Goal: Task Accomplishment & Management: Complete application form

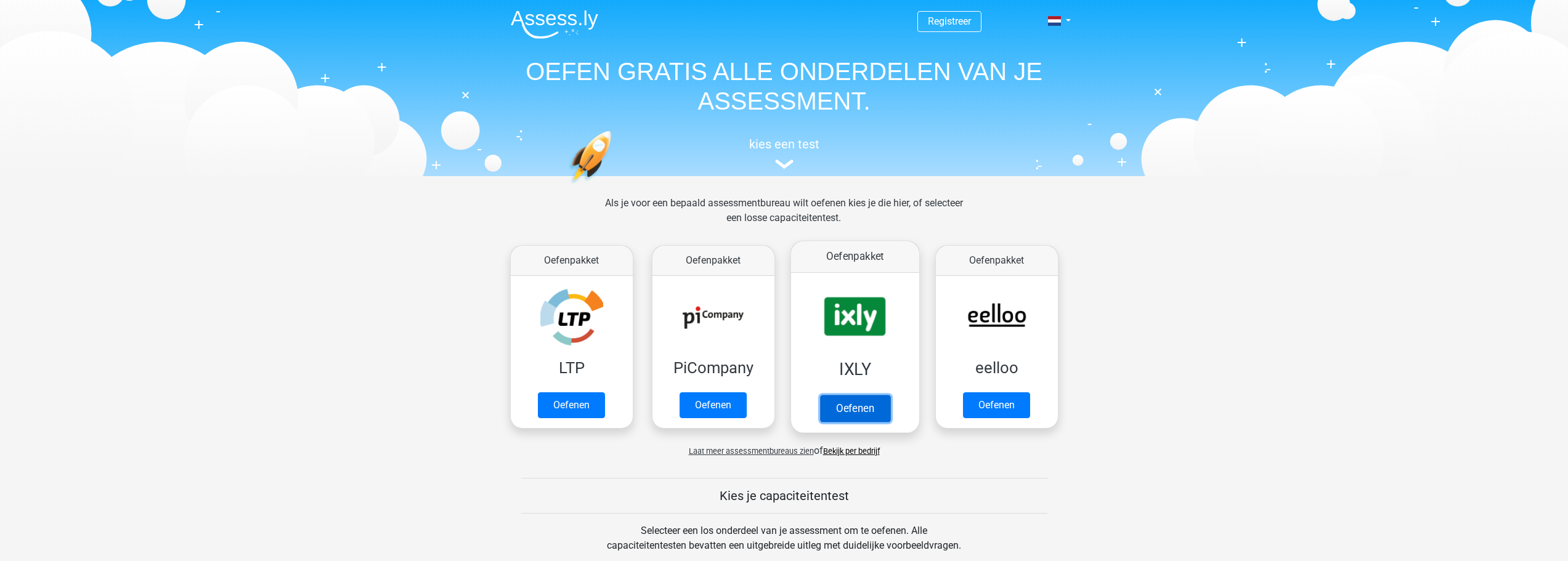
click at [861, 407] on link "Oefenen" at bounding box center [854, 408] width 71 height 27
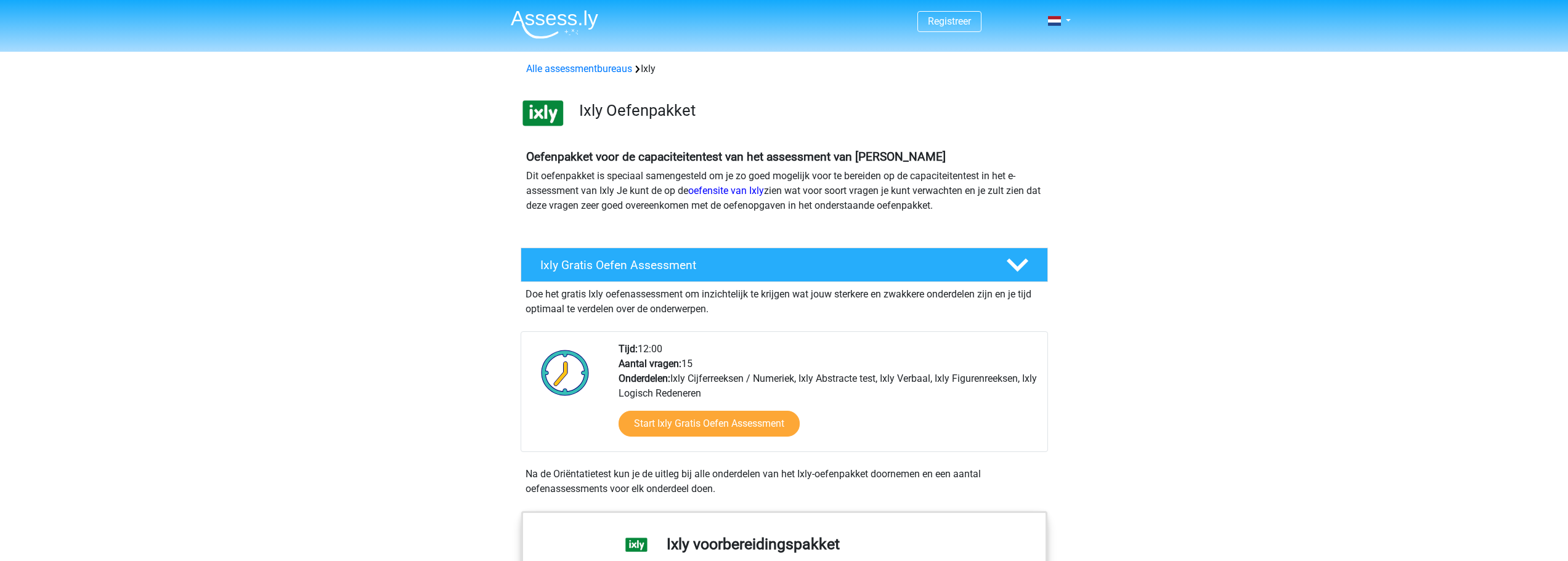
scroll to position [308, 0]
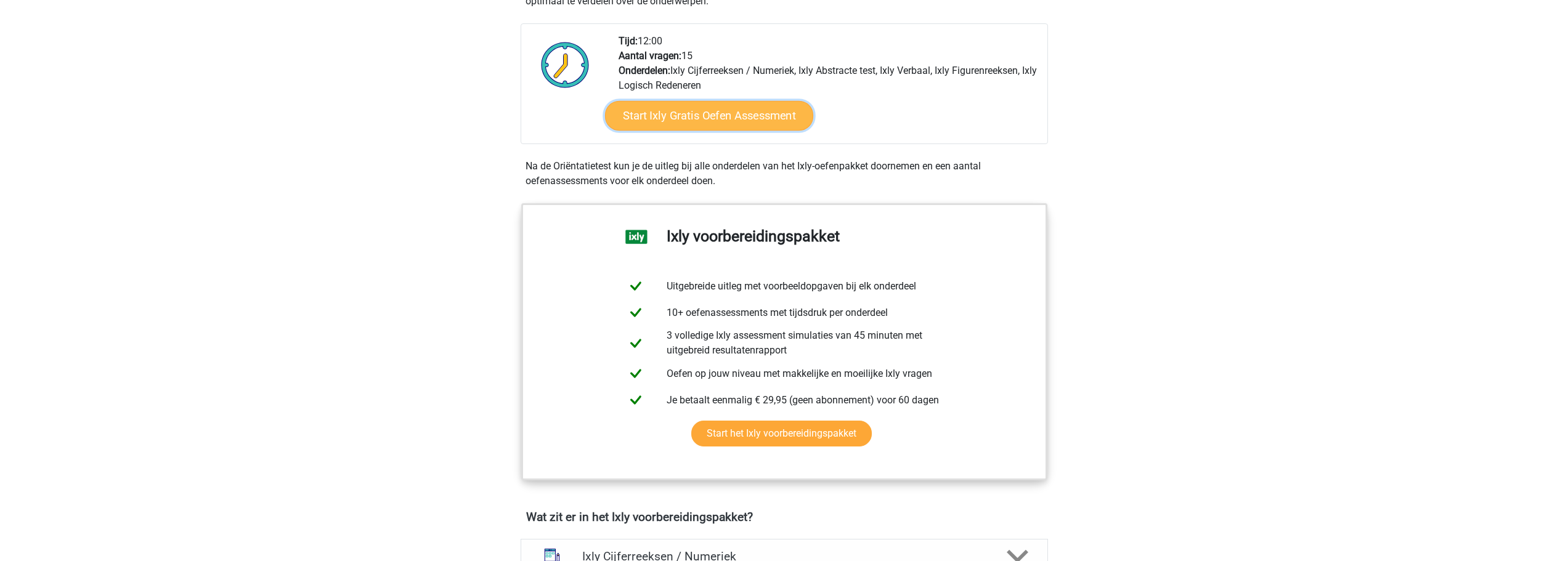
click at [726, 118] on link "Start Ixly Gratis Oefen Assessment" at bounding box center [708, 116] width 208 height 29
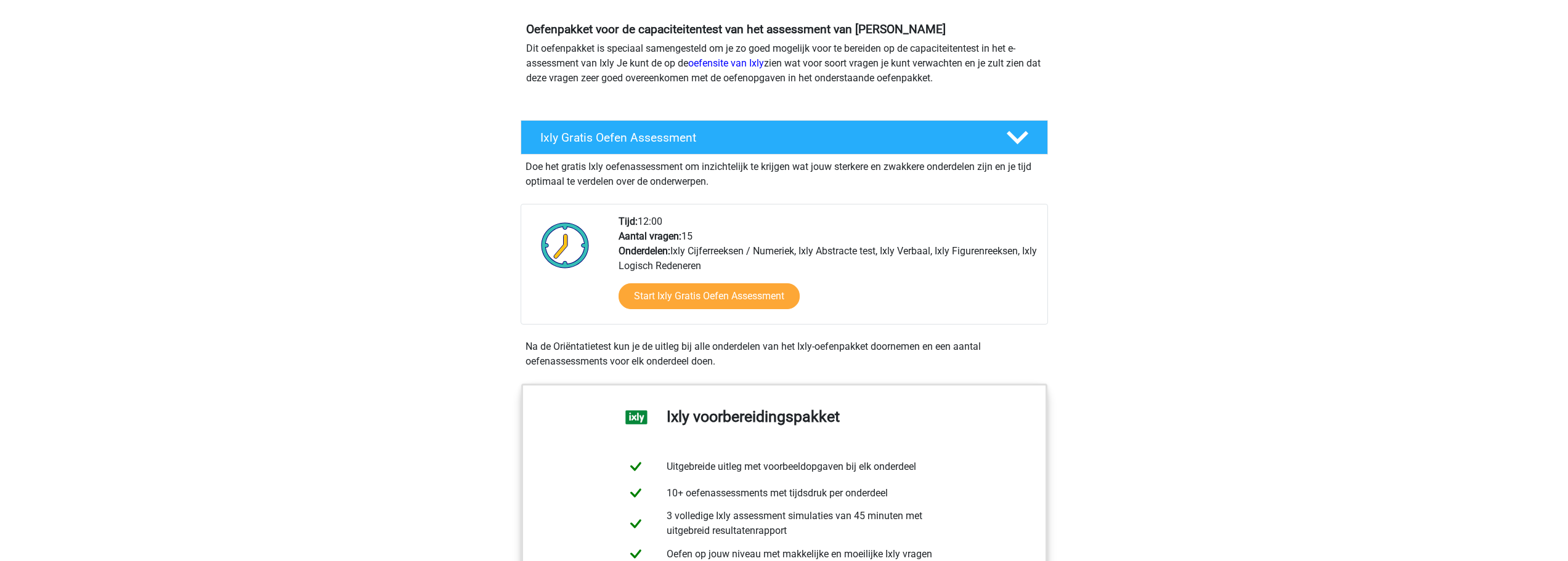
scroll to position [0, 0]
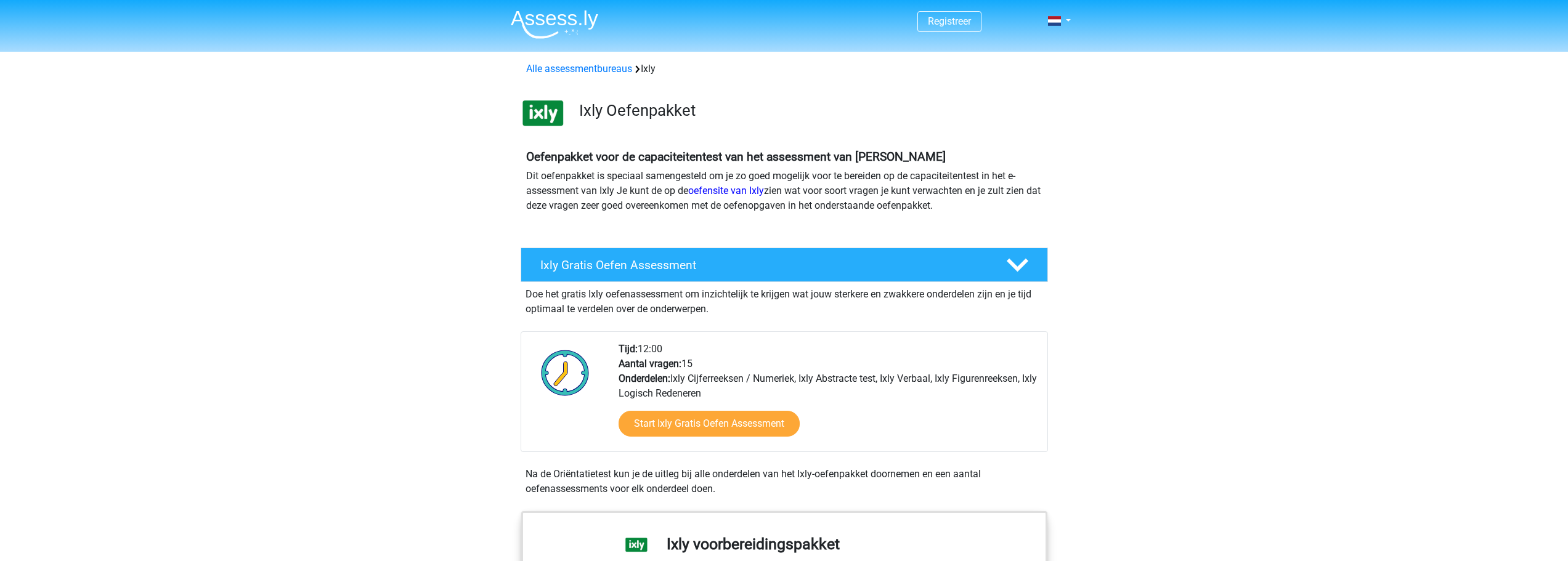
click at [618, 107] on h3 "Ixly Oefenpakket" at bounding box center [808, 111] width 459 height 19
click at [618, 177] on p "Dit oefenpakket is speciaal samengesteld om je zo goed mogelijk voor te bereide…" at bounding box center [784, 191] width 517 height 44
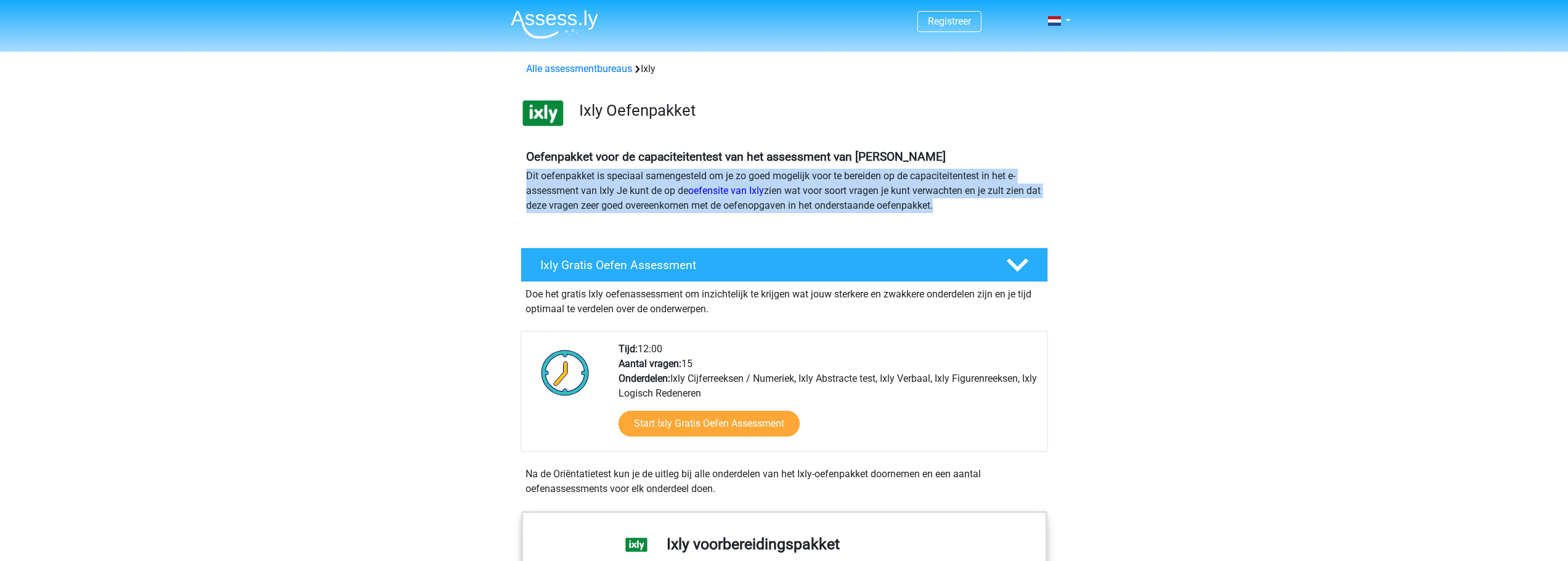
click at [618, 177] on p "Dit oefenpakket is speciaal samengesteld om je zo goed mogelijk voor te bereide…" at bounding box center [784, 191] width 517 height 44
click at [605, 187] on p "Dit oefenpakket is speciaal samengesteld om je zo goed mogelijk voor te bereide…" at bounding box center [784, 191] width 517 height 44
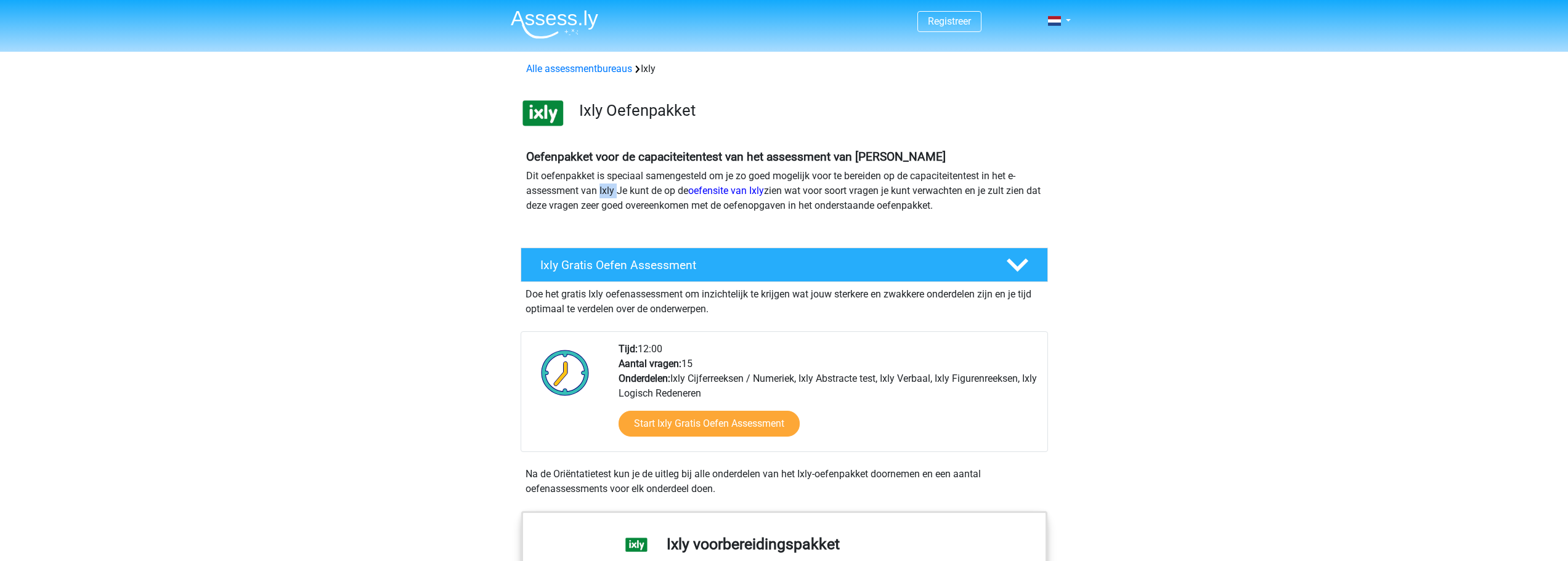
click at [605, 187] on p "Dit oefenpakket is speciaal samengesteld om je zo goed mogelijk voor te bereide…" at bounding box center [784, 191] width 517 height 44
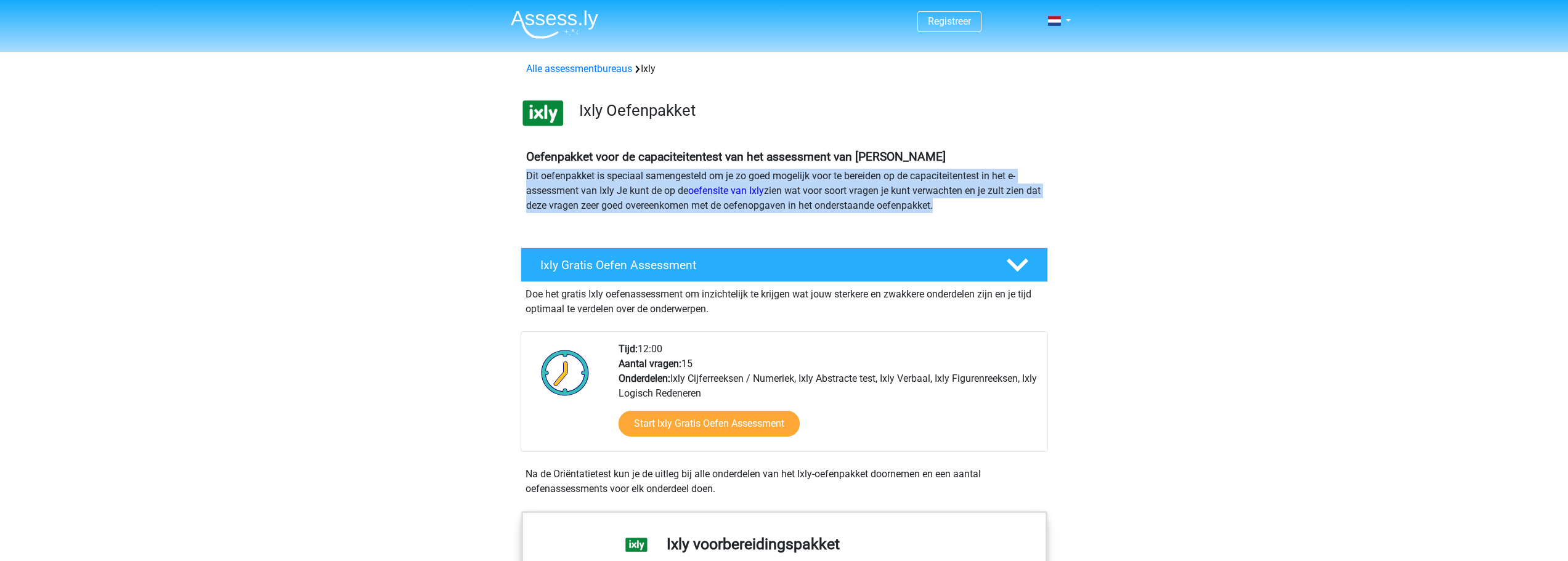
click at [605, 187] on p "Dit oefenpakket is speciaal samengesteld om je zo goed mogelijk voor te bereide…" at bounding box center [784, 191] width 517 height 44
click at [597, 198] on p "Dit oefenpakket is speciaal samengesteld om je zo goed mogelijk voor te bereide…" at bounding box center [784, 191] width 517 height 44
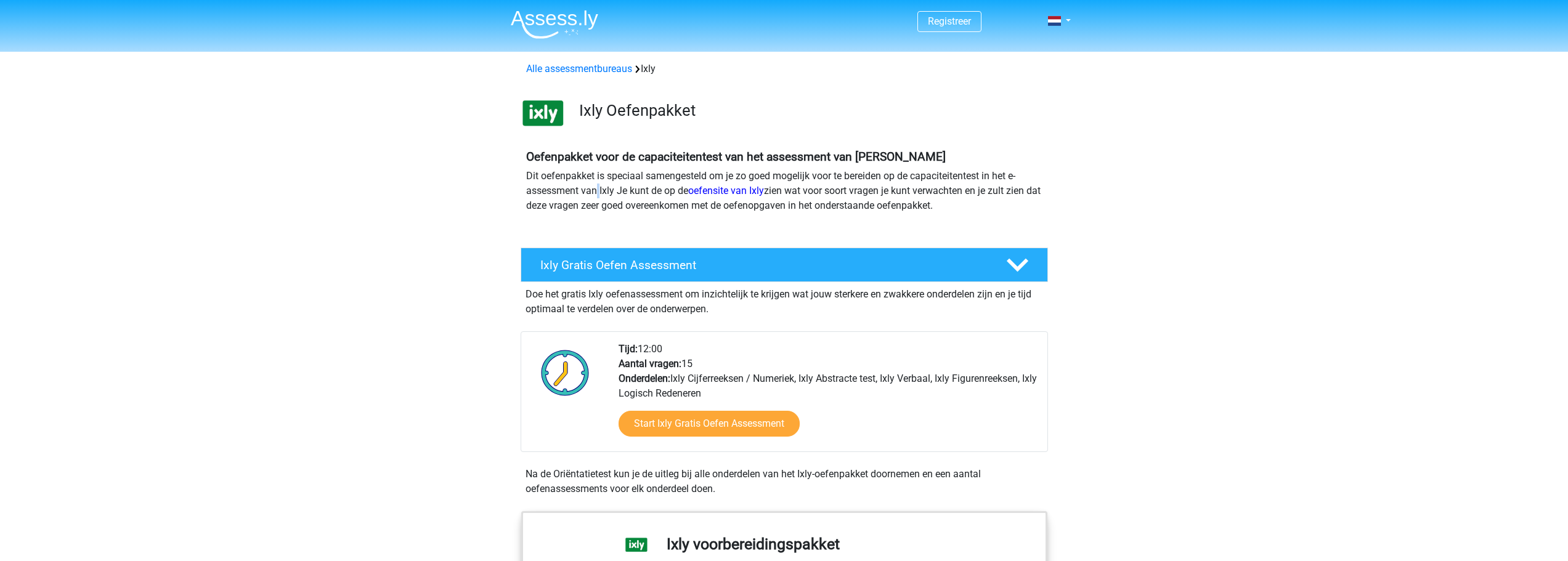
click at [597, 198] on p "Dit oefenpakket is speciaal samengesteld om je zo goed mogelijk voor te bereide…" at bounding box center [784, 191] width 517 height 44
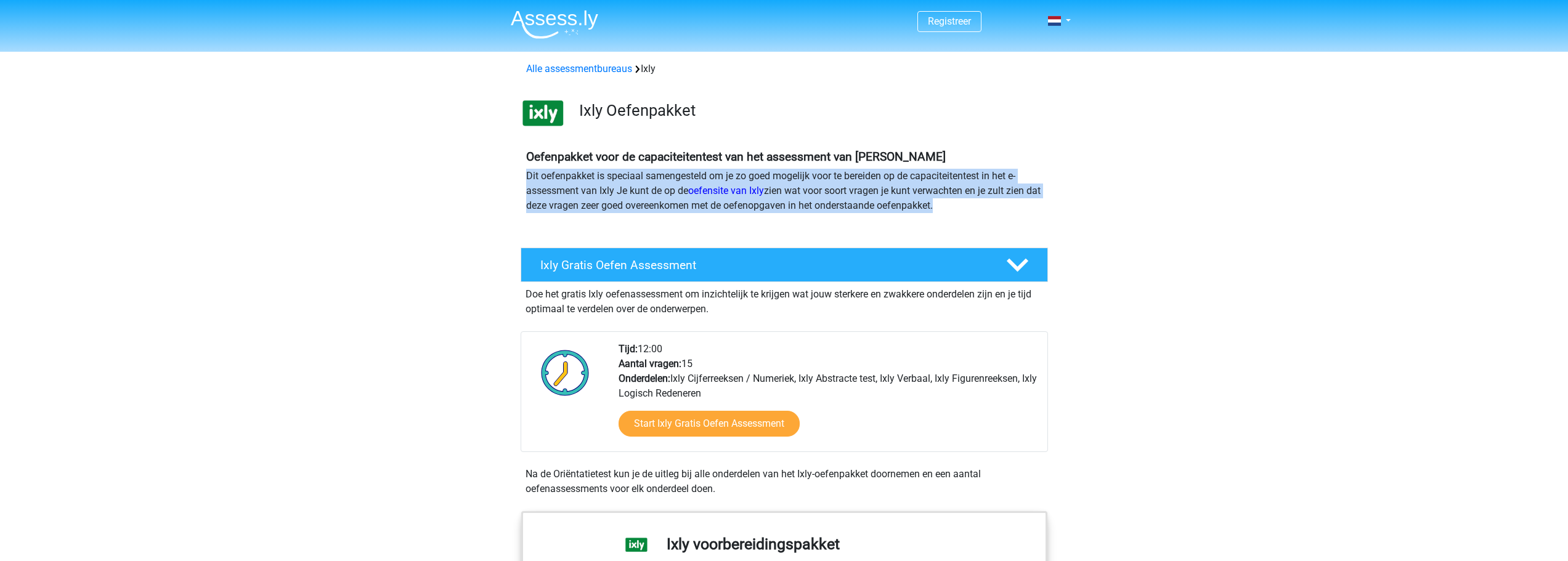
click at [597, 198] on p "Dit oefenpakket is speciaal samengesteld om je zo goed mogelijk voor te bereide…" at bounding box center [784, 191] width 517 height 44
click at [585, 199] on p "Dit oefenpakket is speciaal samengesteld om je zo goed mogelijk voor te bereide…" at bounding box center [784, 191] width 517 height 44
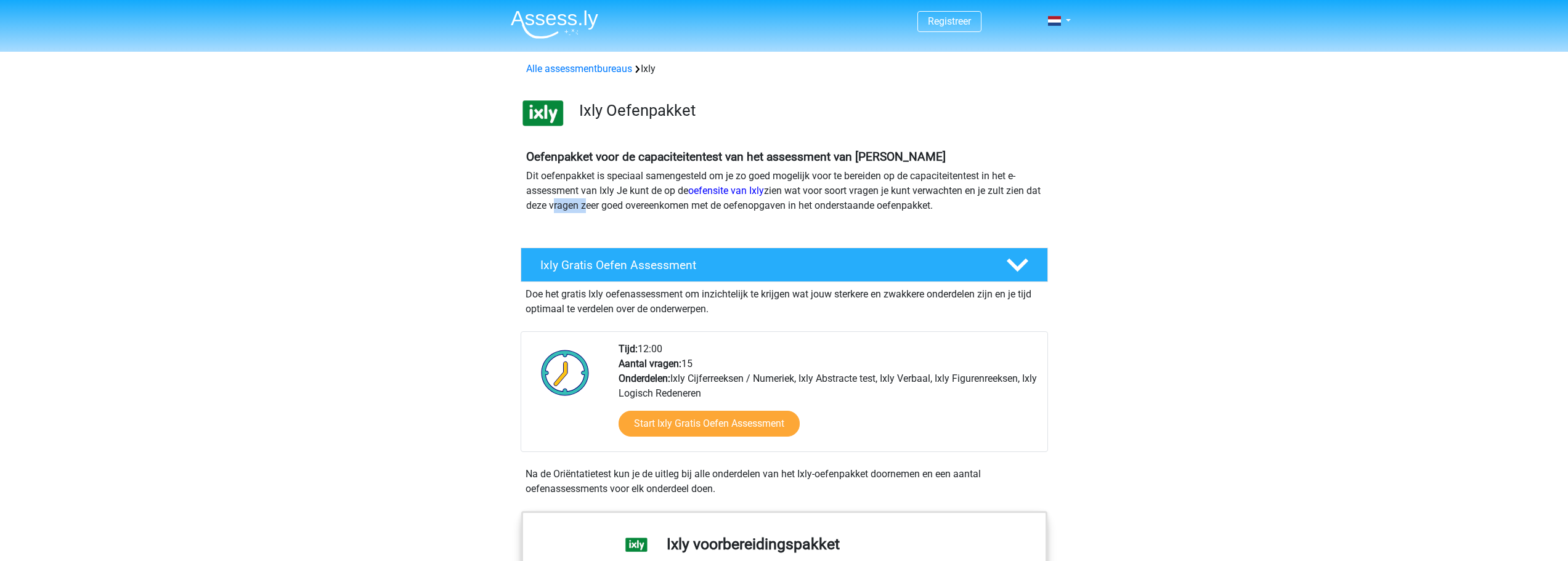
click at [585, 199] on p "Dit oefenpakket is speciaal samengesteld om je zo goed mogelijk voor te bereide…" at bounding box center [784, 191] width 517 height 44
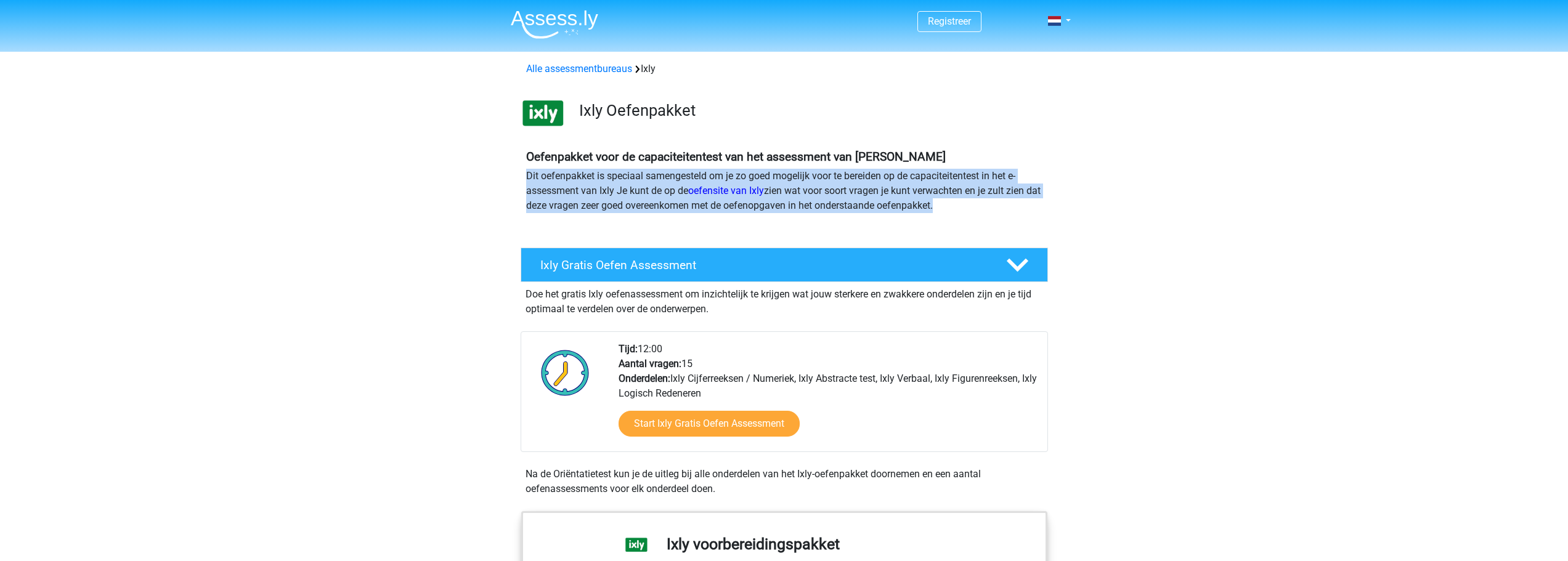
click at [585, 199] on p "Dit oefenpakket is speciaal samengesteld om je zo goed mogelijk voor te bereide…" at bounding box center [784, 191] width 517 height 44
click at [559, 204] on p "Dit oefenpakket is speciaal samengesteld om je zo goed mogelijk voor te bereide…" at bounding box center [784, 191] width 517 height 44
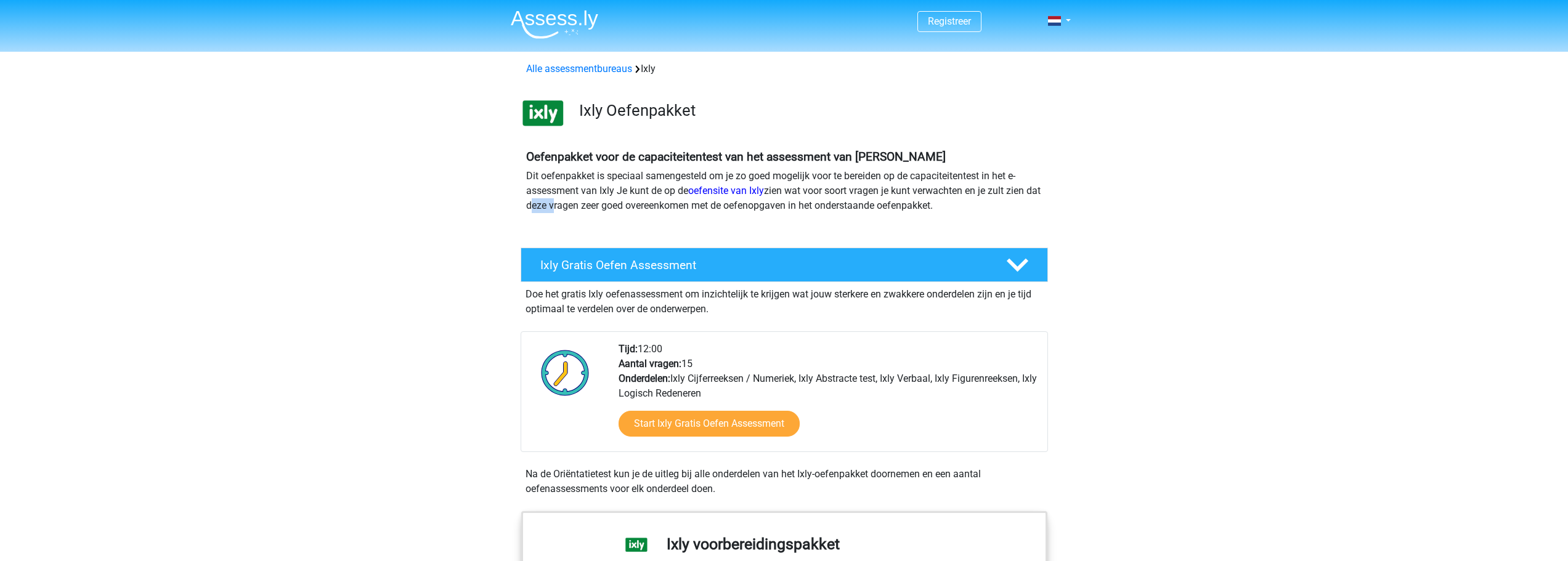
click at [559, 204] on p "Dit oefenpakket is speciaal samengesteld om je zo goed mogelijk voor te bereide…" at bounding box center [784, 191] width 517 height 44
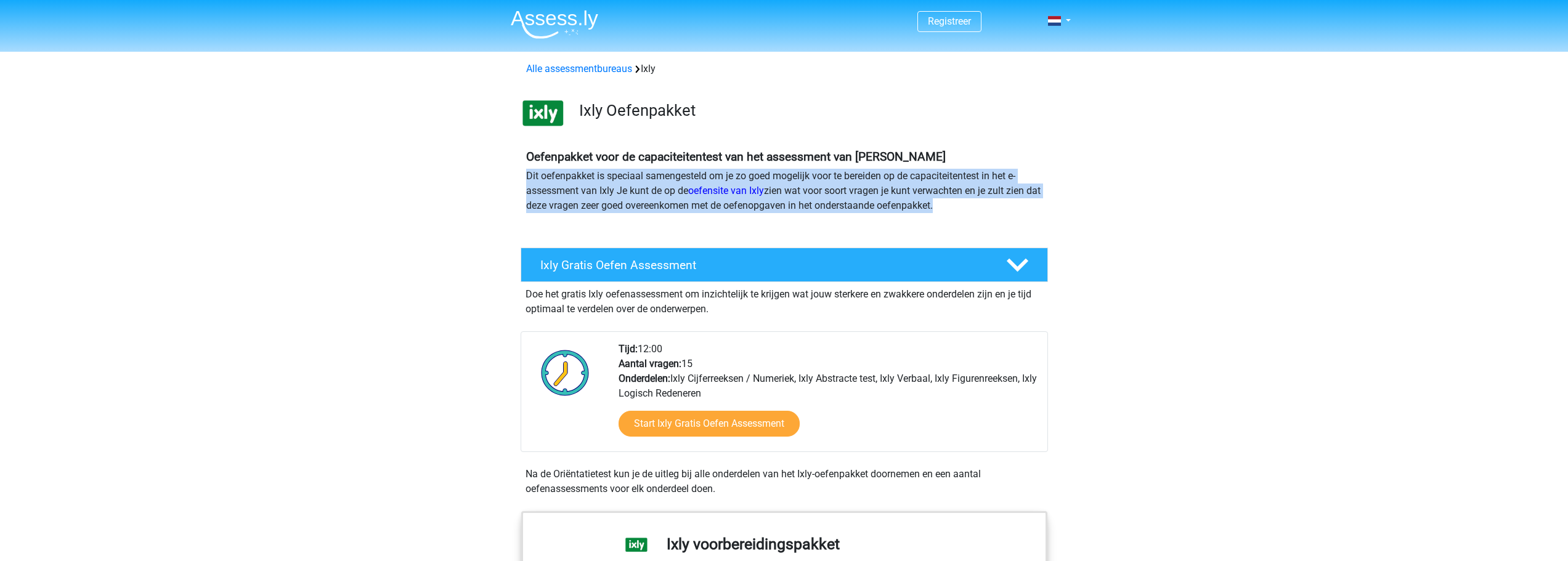
click at [559, 204] on p "Dit oefenpakket is speciaal samengesteld om je zo goed mogelijk voor te bereide…" at bounding box center [784, 191] width 517 height 44
click at [907, 216] on div "Oefenpakket voor de capaciteitentest van het assessment van Ixly Dit oefenpakke…" at bounding box center [784, 186] width 526 height 74
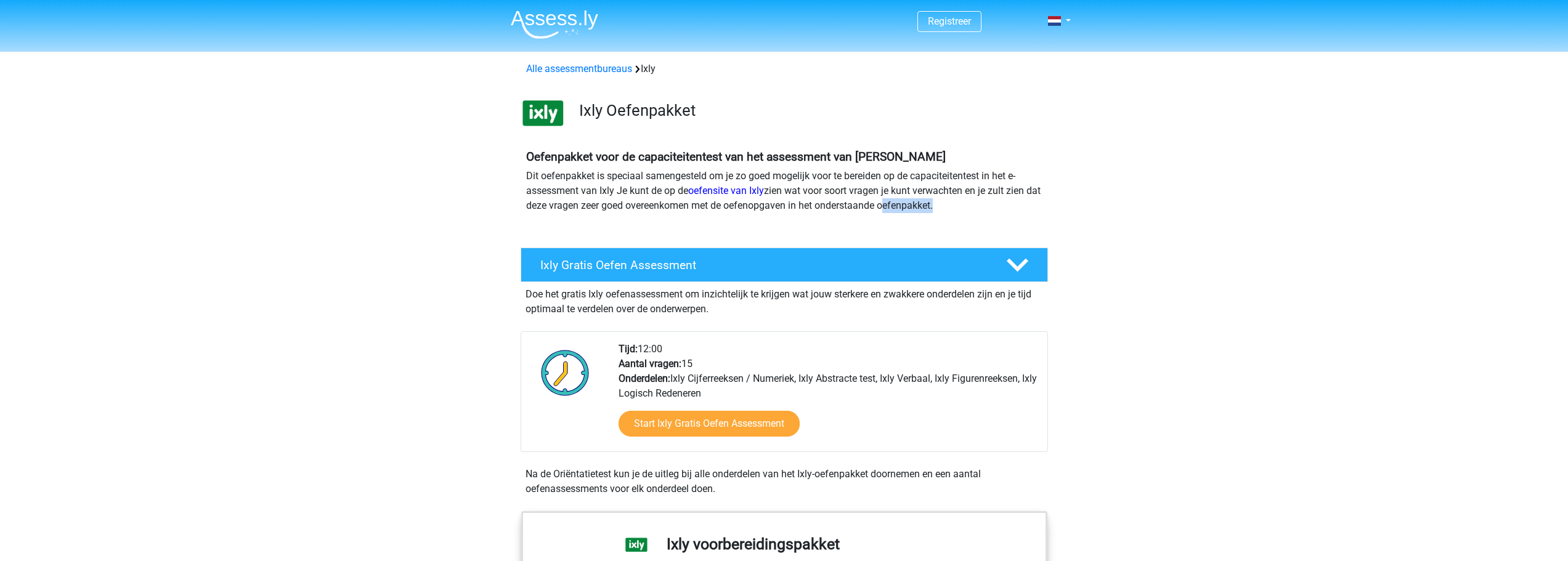
click at [907, 216] on div "Oefenpakket voor de capaciteitentest van het assessment van Ixly Dit oefenpakke…" at bounding box center [784, 186] width 526 height 74
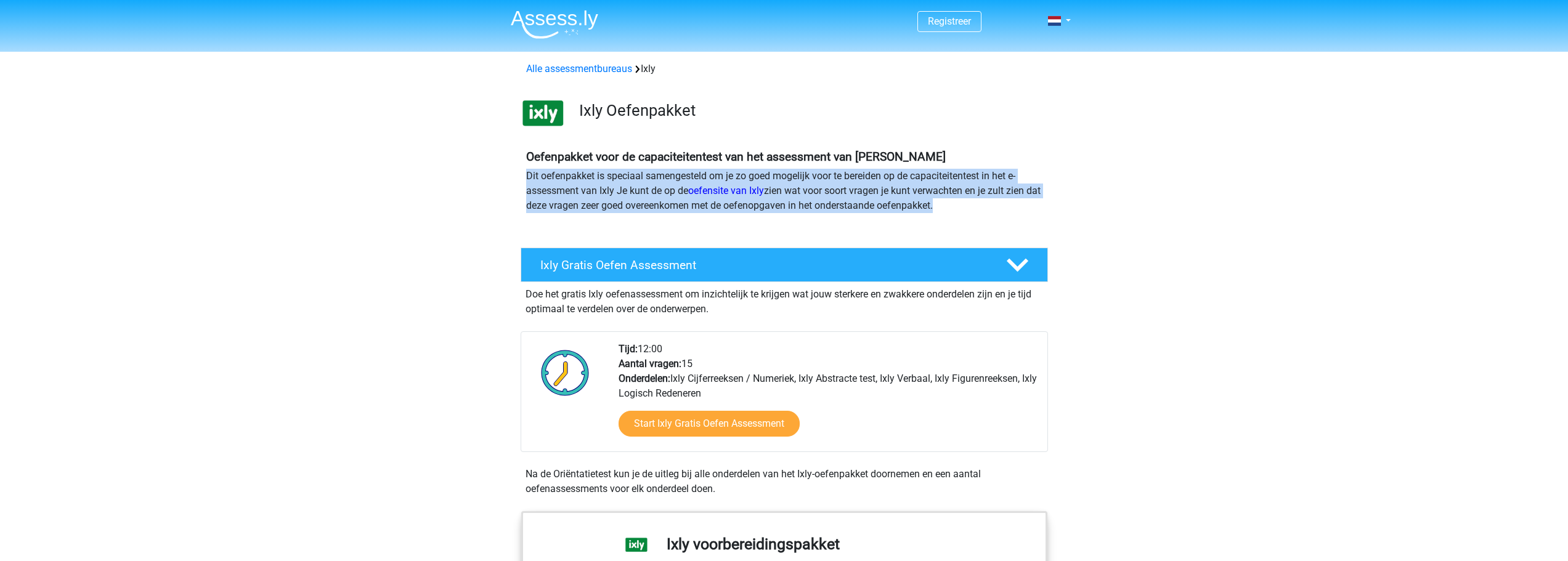
click at [907, 216] on div "Oefenpakket voor de capaciteitentest van het assessment van Ixly Dit oefenpakke…" at bounding box center [784, 186] width 526 height 74
click at [991, 222] on div "Oefenpakket voor de capaciteitentest van het assessment van Ixly Dit oefenpakke…" at bounding box center [784, 186] width 526 height 74
click at [991, 221] on div "Oefenpakket voor de capaciteitentest van het assessment van Ixly Dit oefenpakke…" at bounding box center [784, 186] width 526 height 74
click at [985, 212] on p "Dit oefenpakket is speciaal samengesteld om je zo goed mogelijk voor te bereide…" at bounding box center [784, 191] width 517 height 44
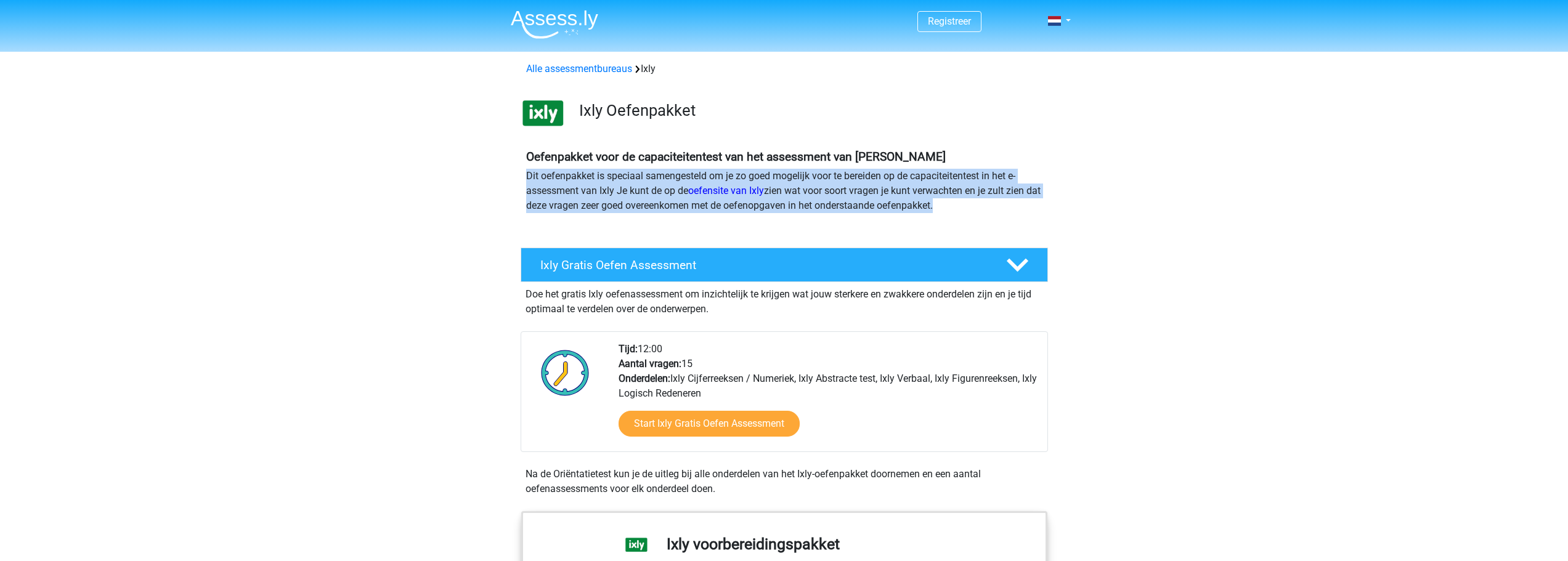
click at [985, 212] on p "Dit oefenpakket is speciaal samengesteld om je zo goed mogelijk voor te bereide…" at bounding box center [784, 191] width 517 height 44
click at [1009, 212] on p "Dit oefenpakket is speciaal samengesteld om je zo goed mogelijk voor te bereide…" at bounding box center [784, 191] width 517 height 44
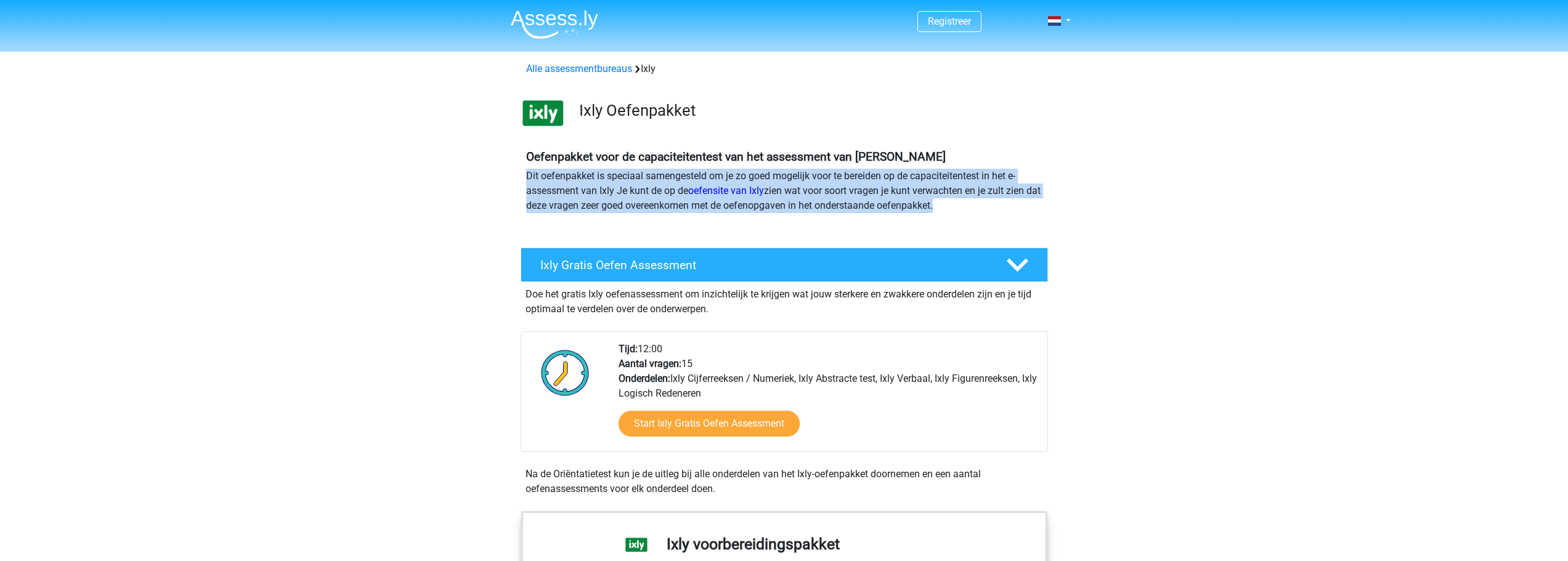
click at [1024, 217] on div "Oefenpakket voor de capaciteitentest van het assessment van Ixly Dit oefenpakke…" at bounding box center [784, 186] width 526 height 74
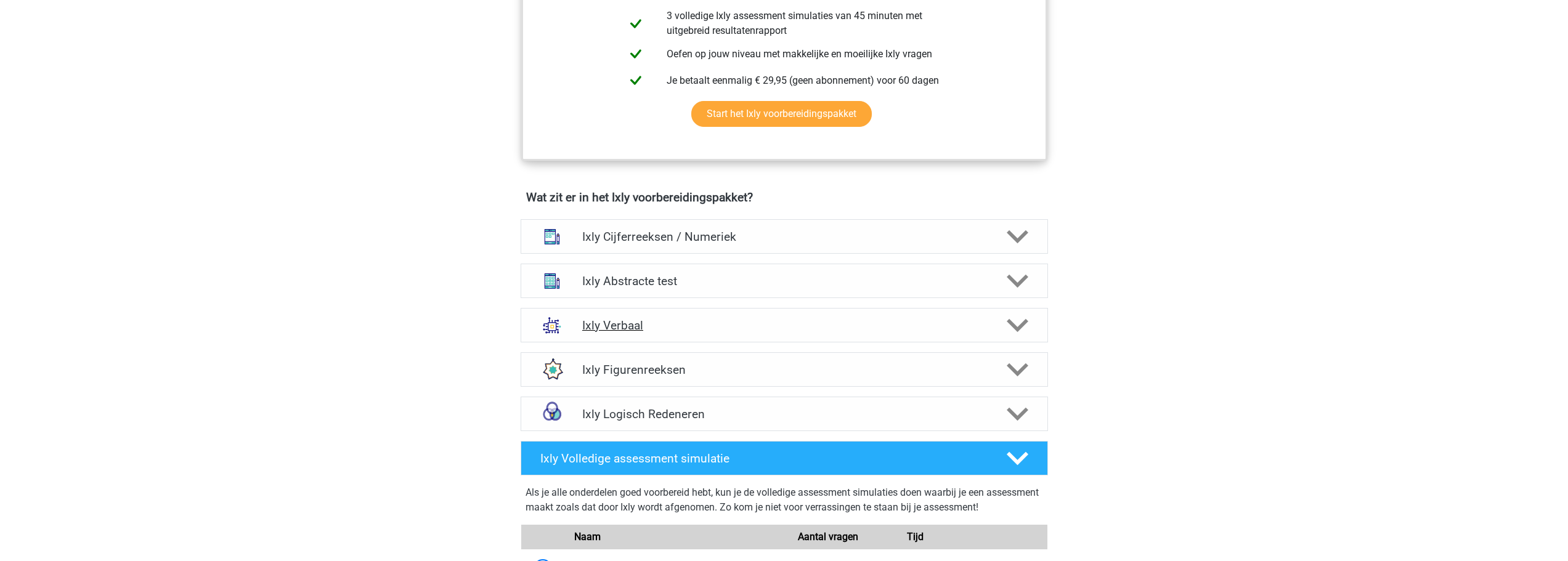
scroll to position [555, 0]
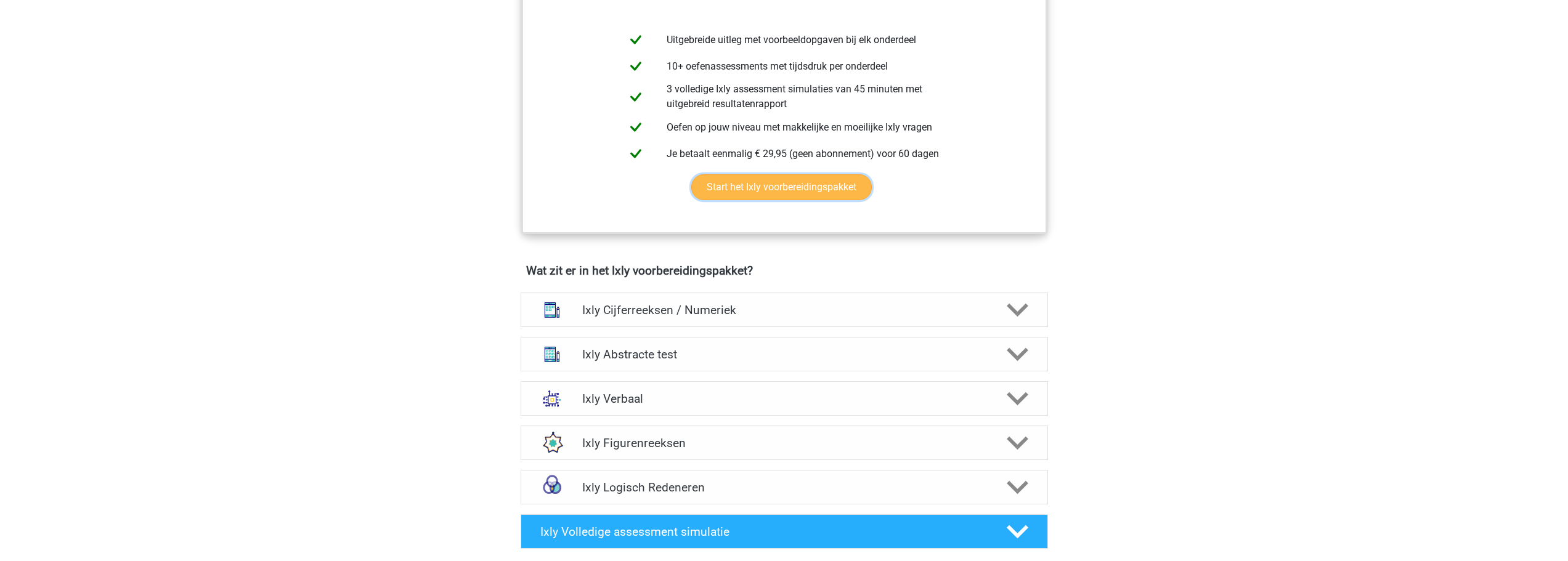
click at [775, 174] on link "Start het Ixly voorbereidingspakket" at bounding box center [781, 187] width 181 height 26
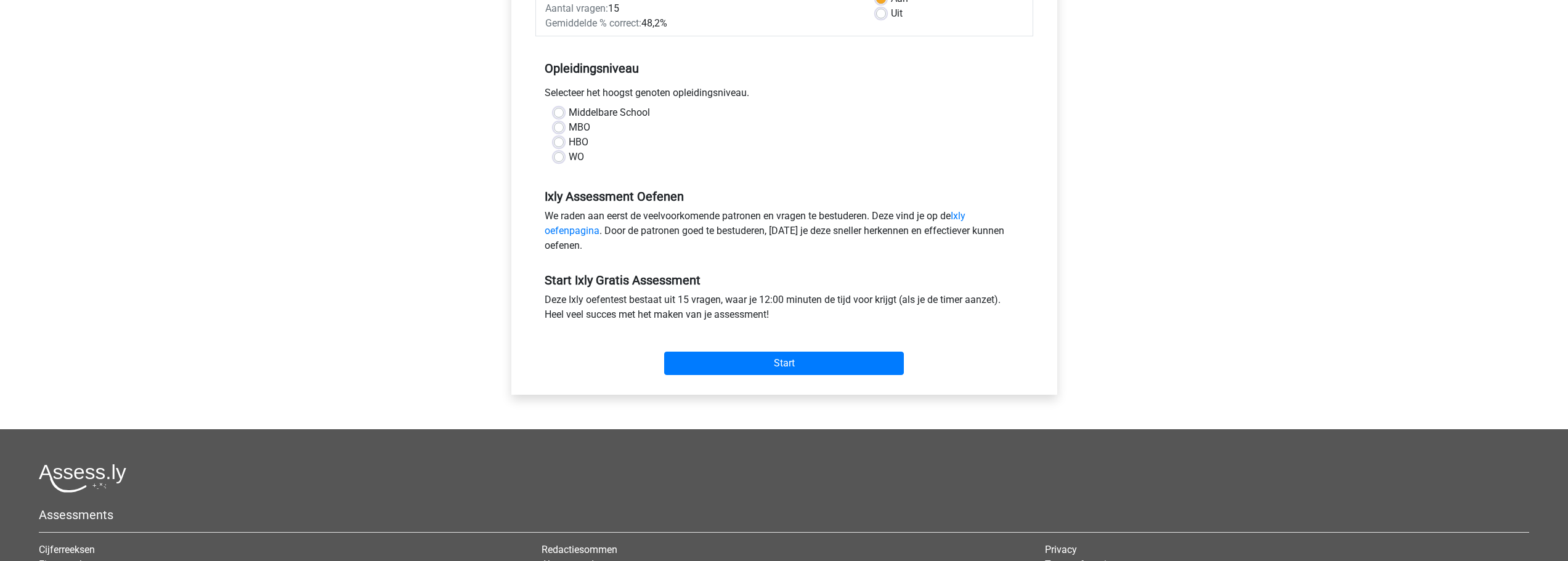
scroll to position [124, 0]
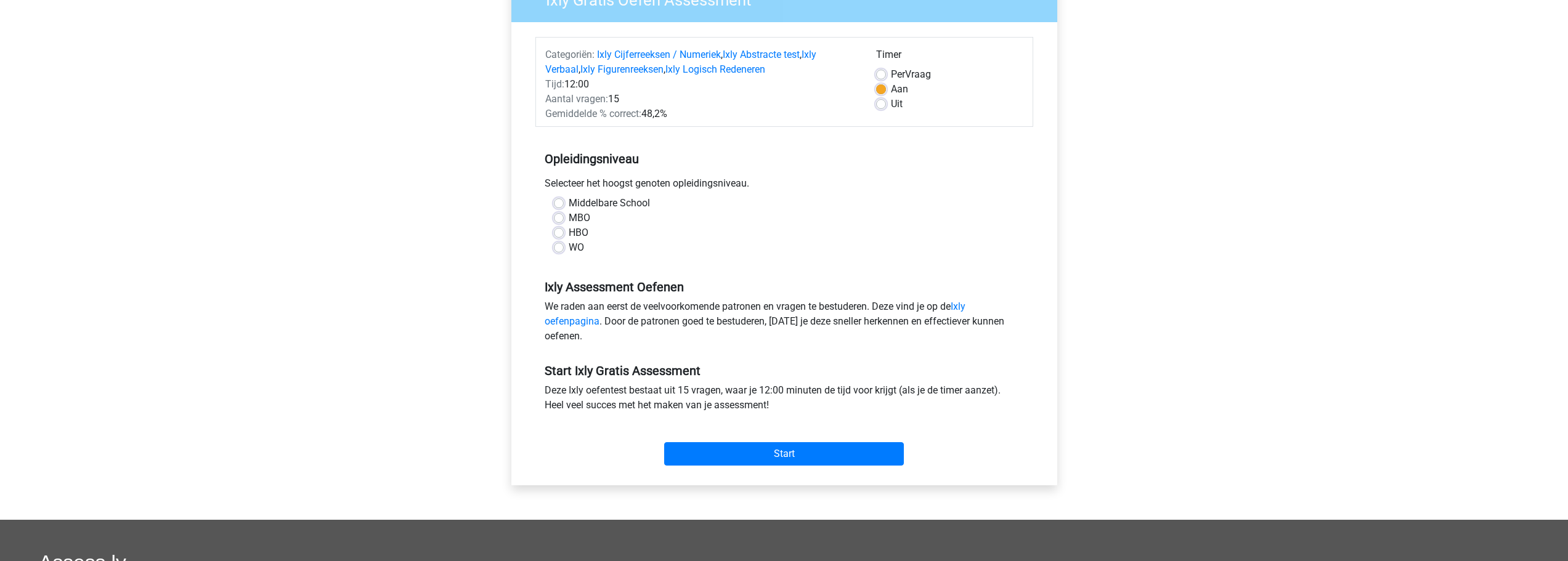
click at [616, 176] on div "Selecteer het hoogst genoten opleidingsniveau." at bounding box center [784, 185] width 498 height 20
click at [634, 176] on div "Selecteer het hoogst genoten opleidingsniveau." at bounding box center [784, 185] width 498 height 20
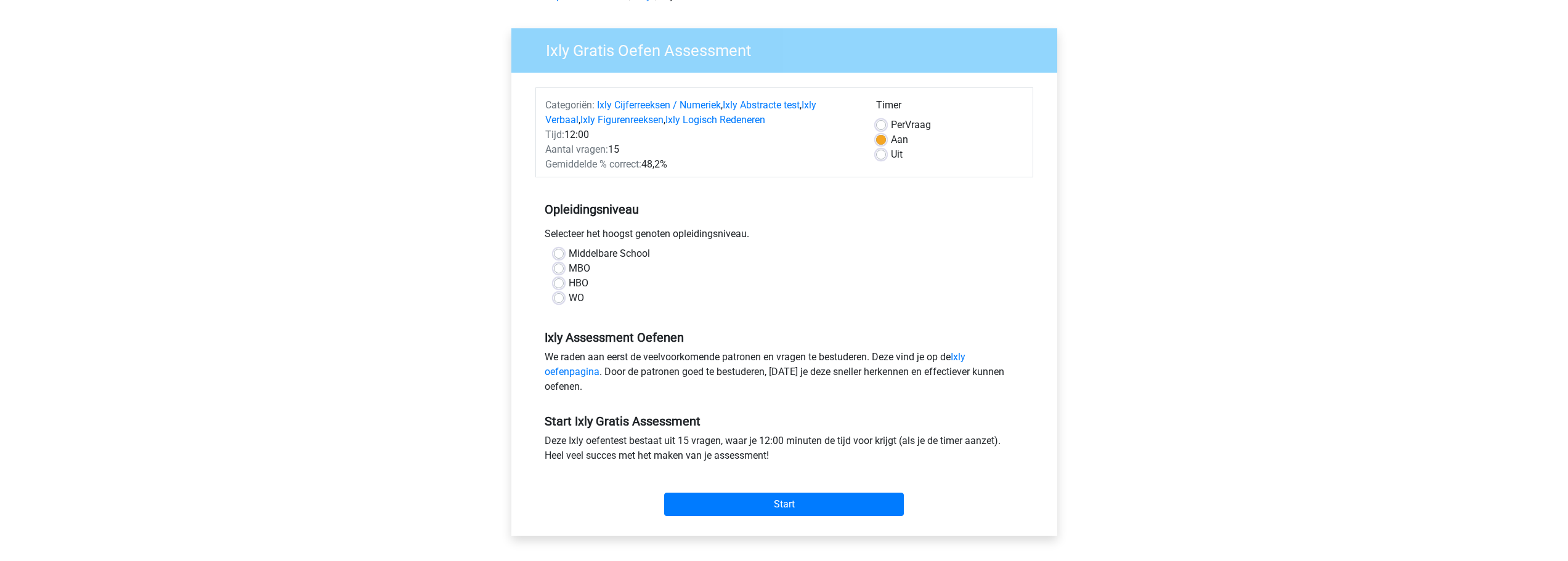
scroll to position [0, 0]
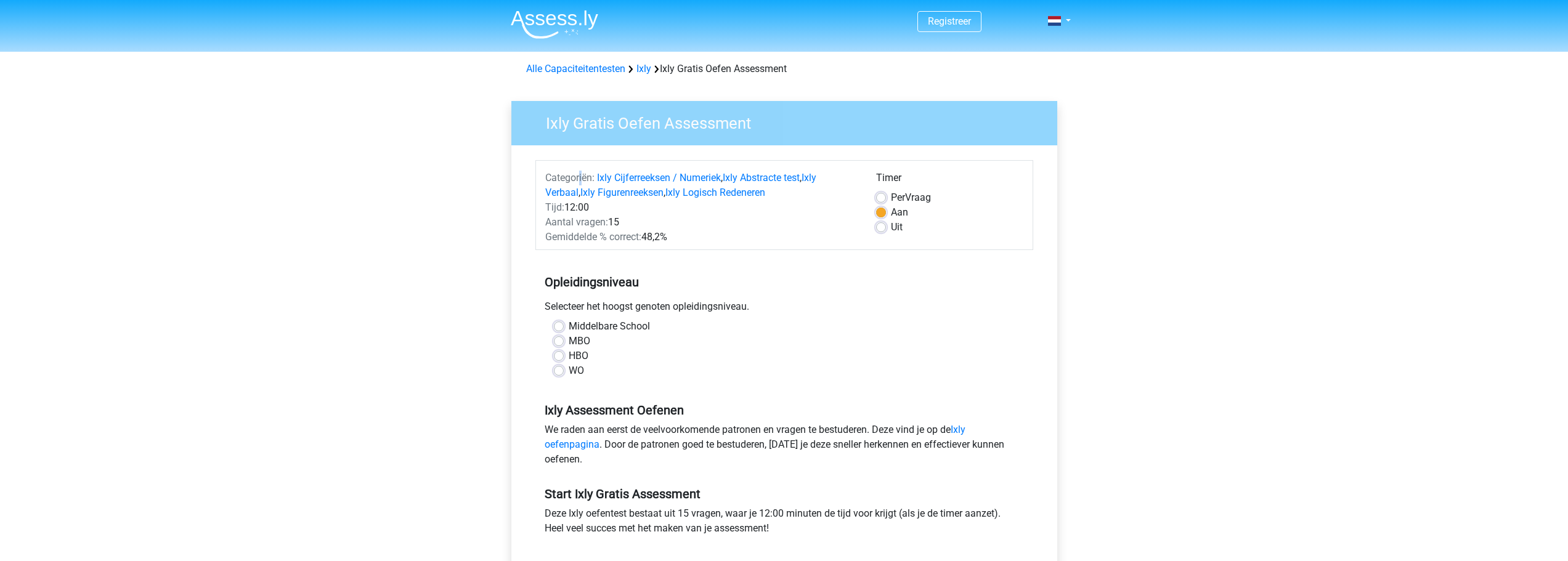
click at [581, 174] on span "Categoriën:" at bounding box center [570, 177] width 49 height 12
click at [559, 175] on span "Categoriën:" at bounding box center [570, 177] width 49 height 12
click at [891, 198] on label "Per Vraag" at bounding box center [910, 197] width 40 height 15
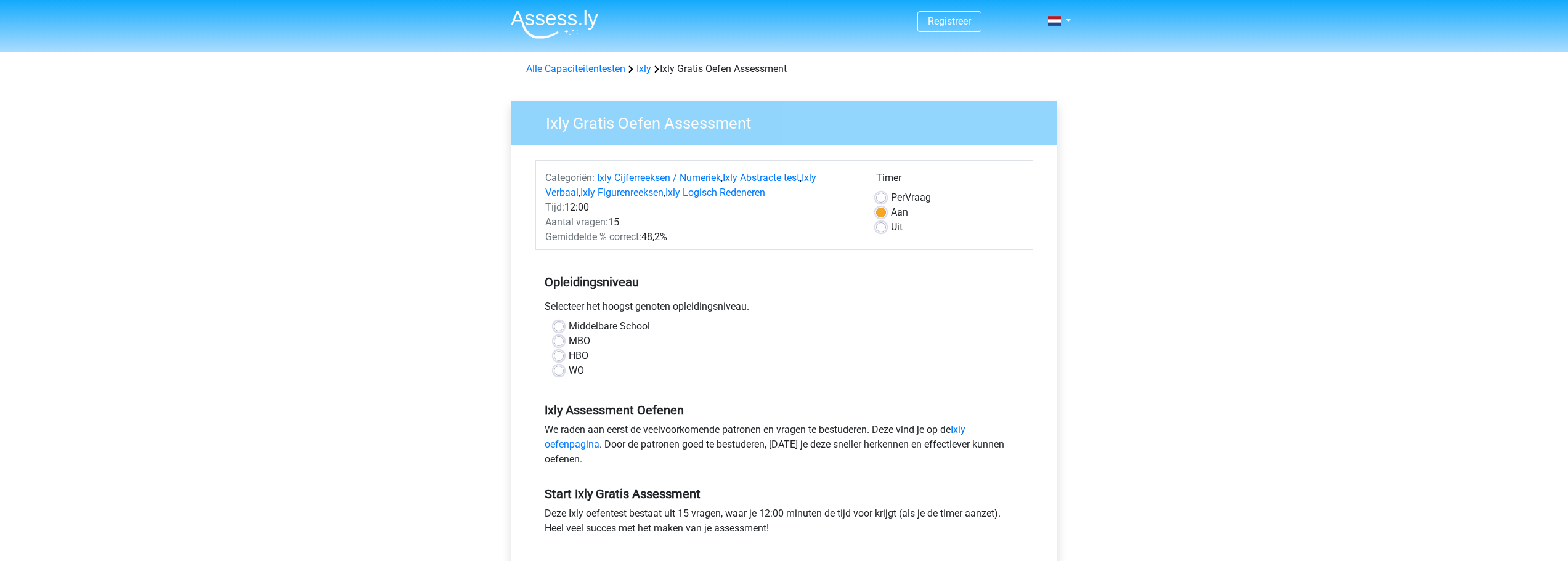
click at [884, 198] on input "Per Vraag" at bounding box center [881, 197] width 10 height 13
radio input "true"
click at [891, 210] on label "Aan" at bounding box center [899, 212] width 17 height 15
click at [884, 210] on input "Aan" at bounding box center [881, 212] width 10 height 13
radio input "true"
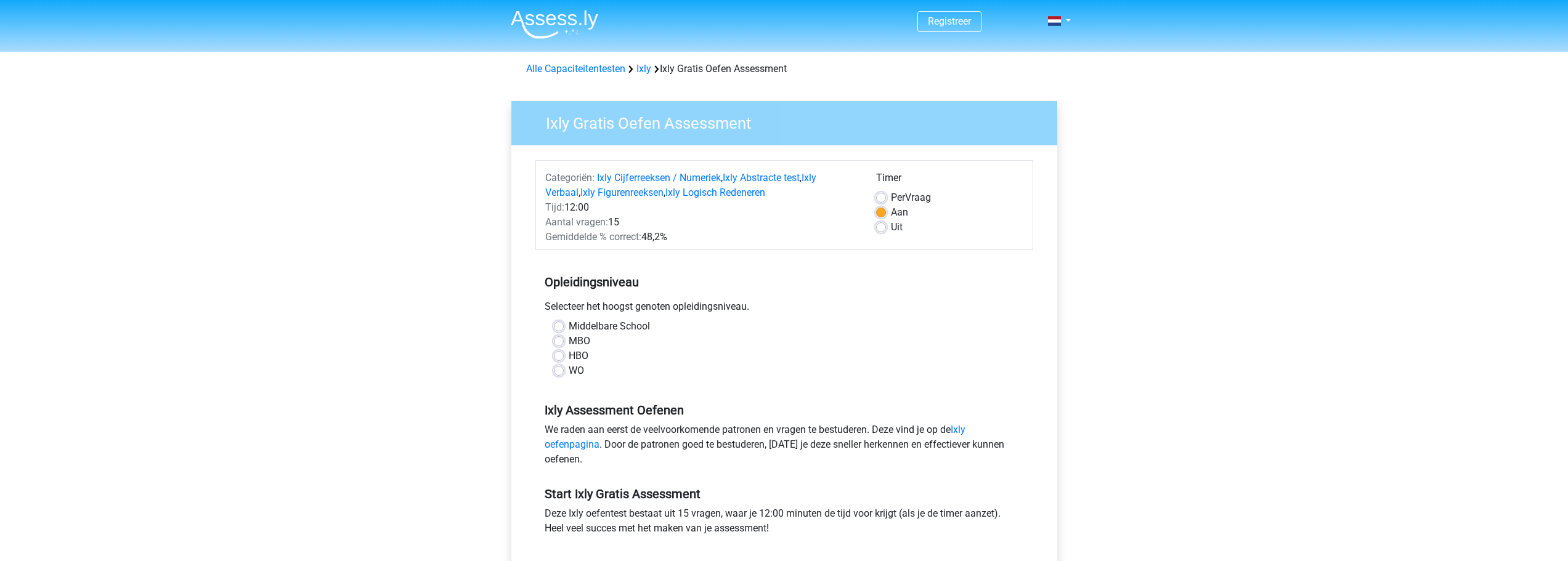
click at [855, 232] on div "Gemiddelde % correct: 48,2%" at bounding box center [702, 237] width 331 height 15
click at [639, 234] on span "Gemiddelde % correct:" at bounding box center [593, 237] width 96 height 12
click at [668, 244] on div "Gemiddelde % correct: 48,2%" at bounding box center [702, 237] width 331 height 15
